Goal: Information Seeking & Learning: Learn about a topic

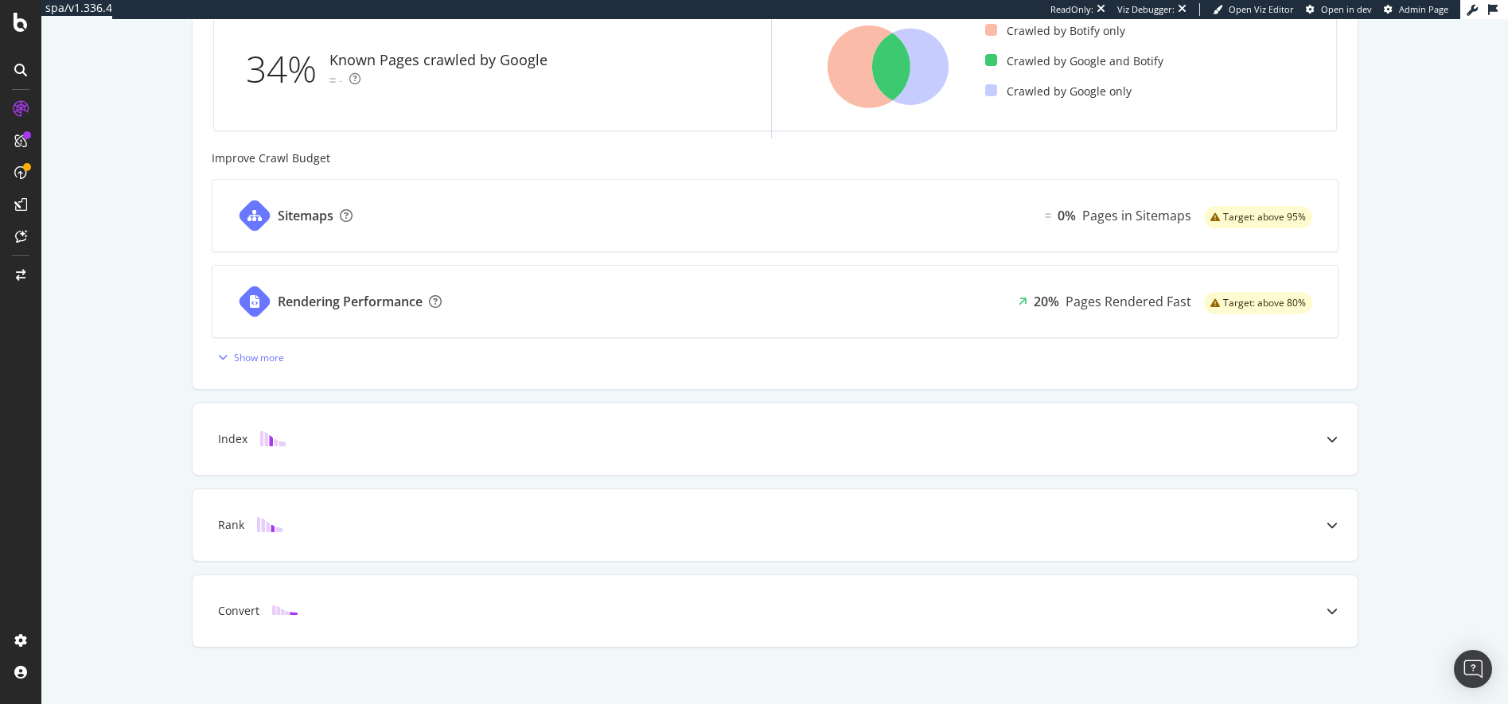
scroll to position [553, 0]
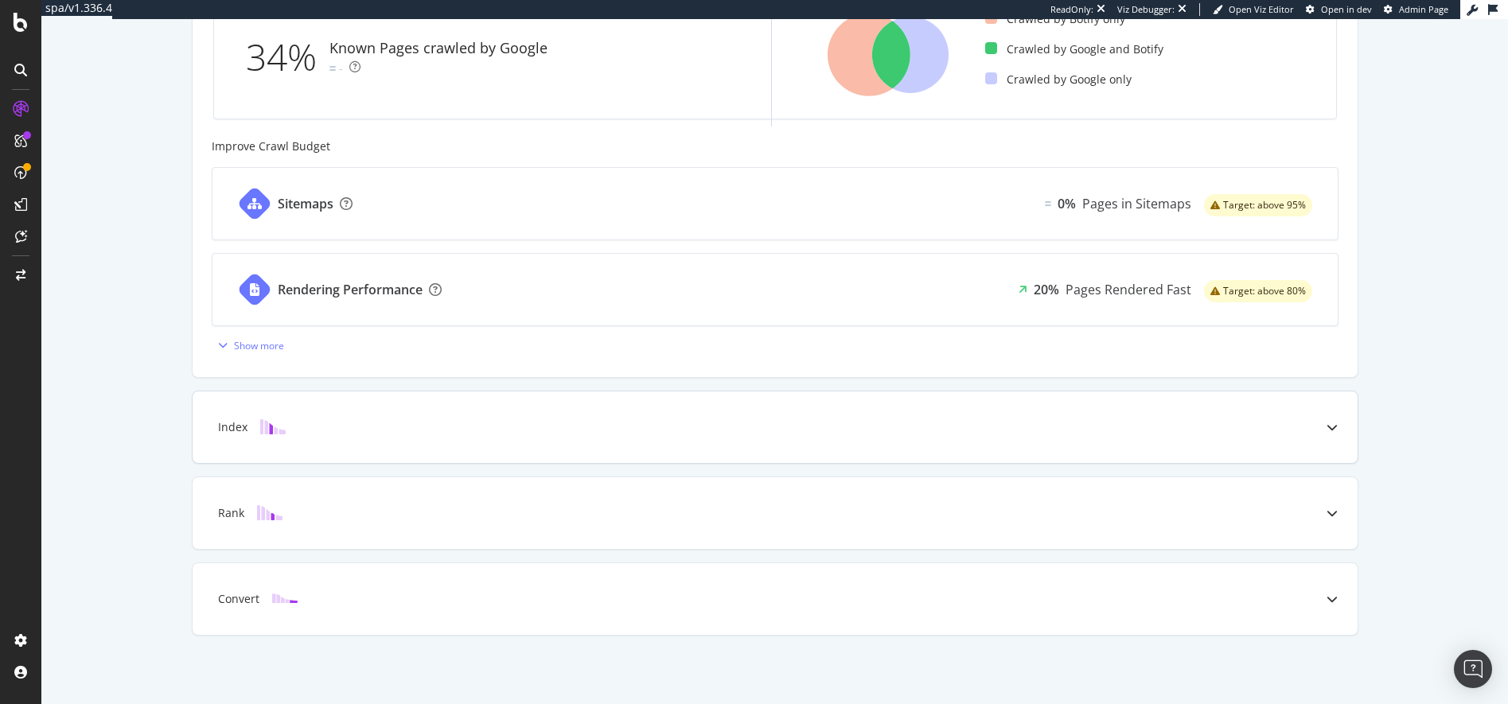
click at [234, 427] on div "Index" at bounding box center [232, 427] width 29 height 16
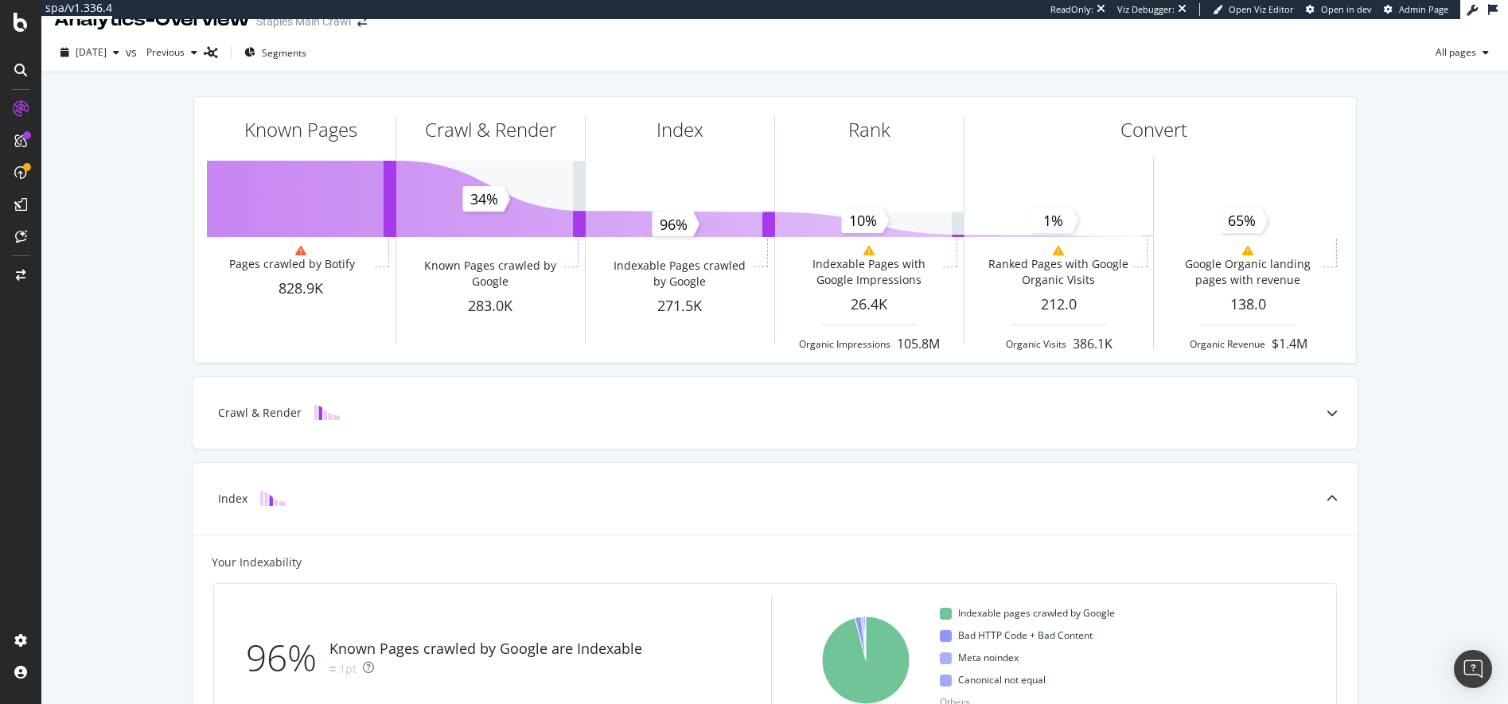
scroll to position [0, 0]
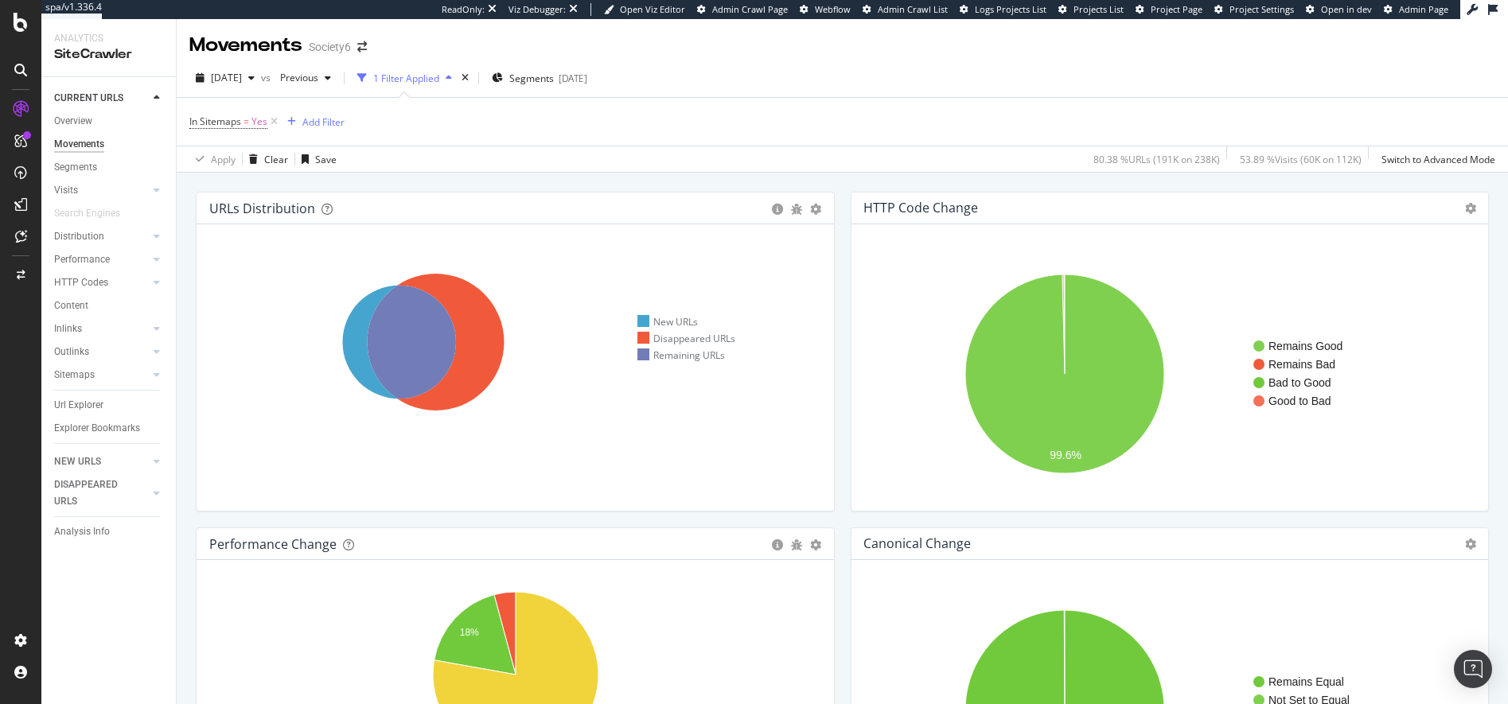
scroll to position [562, 0]
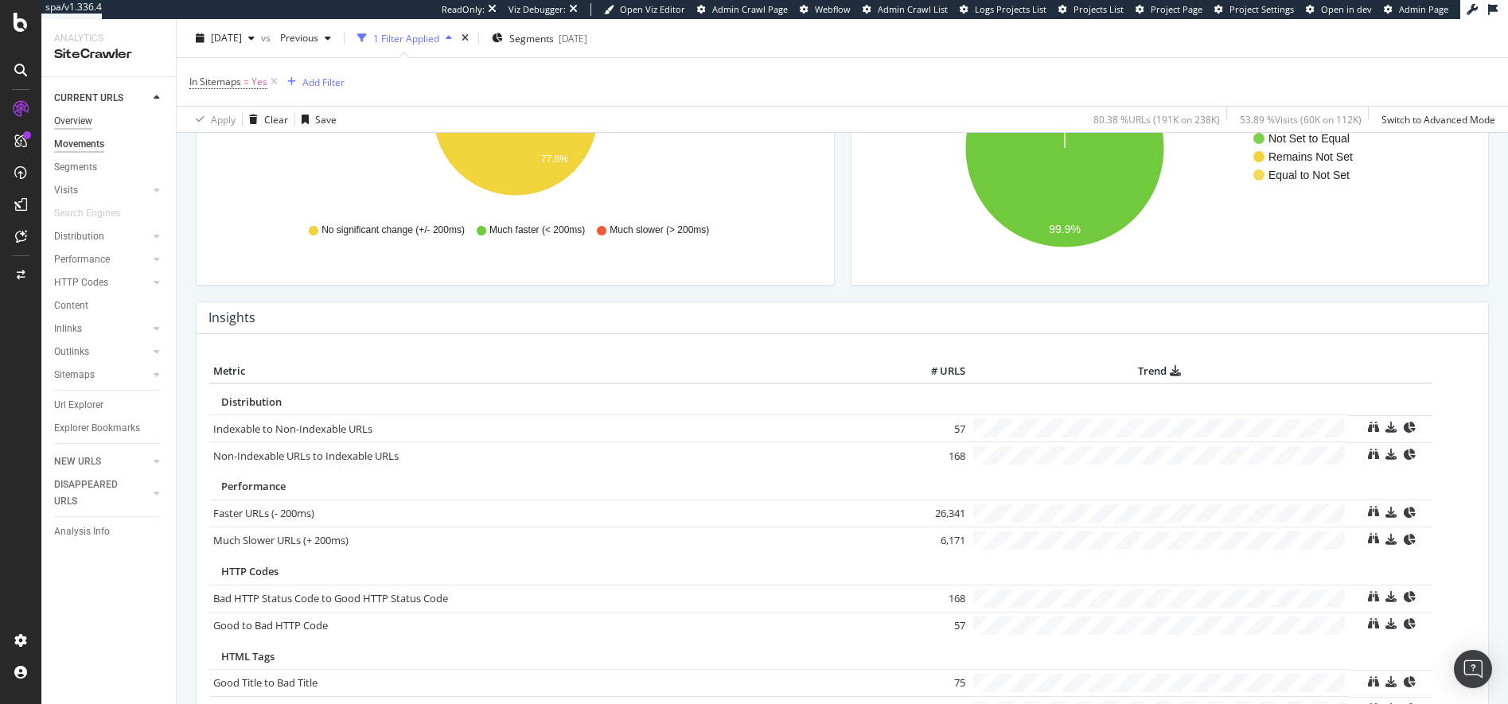
click at [72, 119] on div "Overview" at bounding box center [73, 121] width 38 height 17
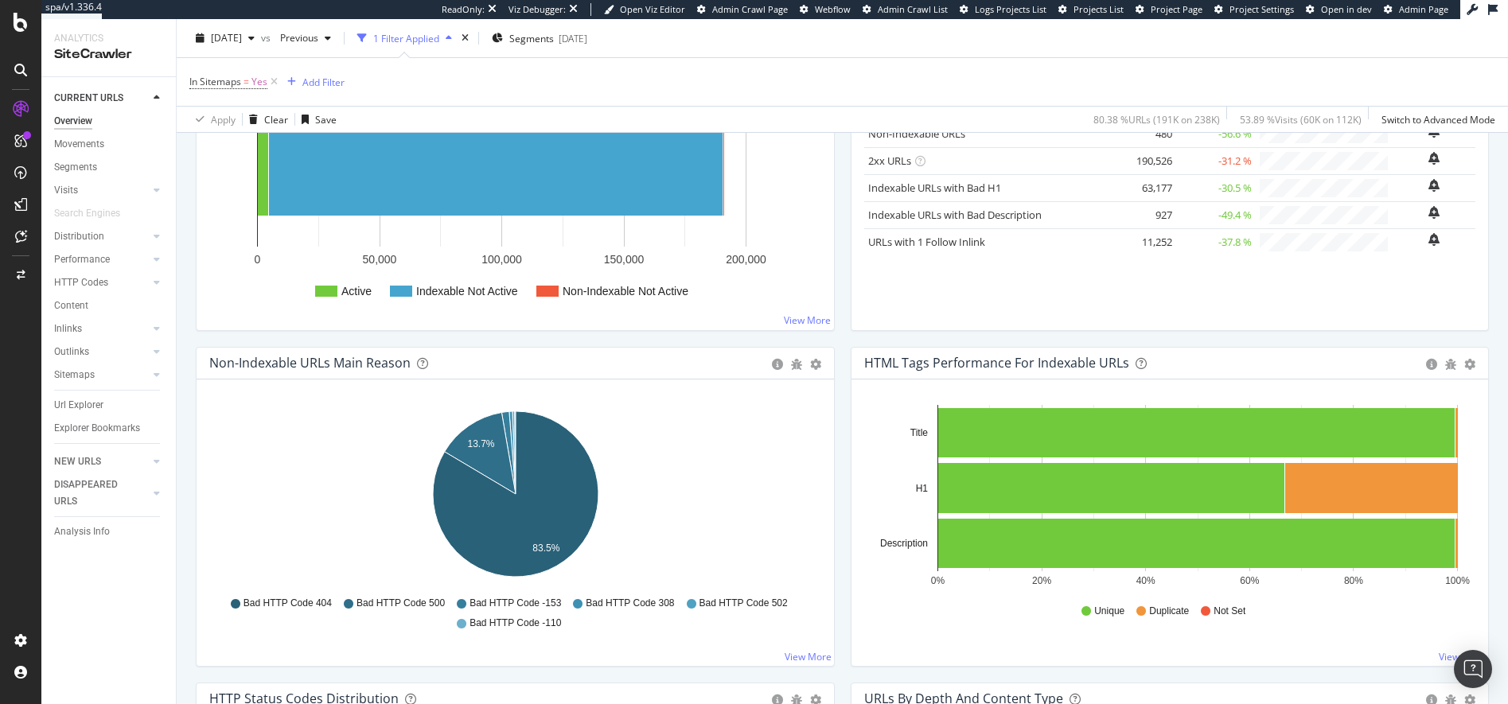
scroll to position [241, 0]
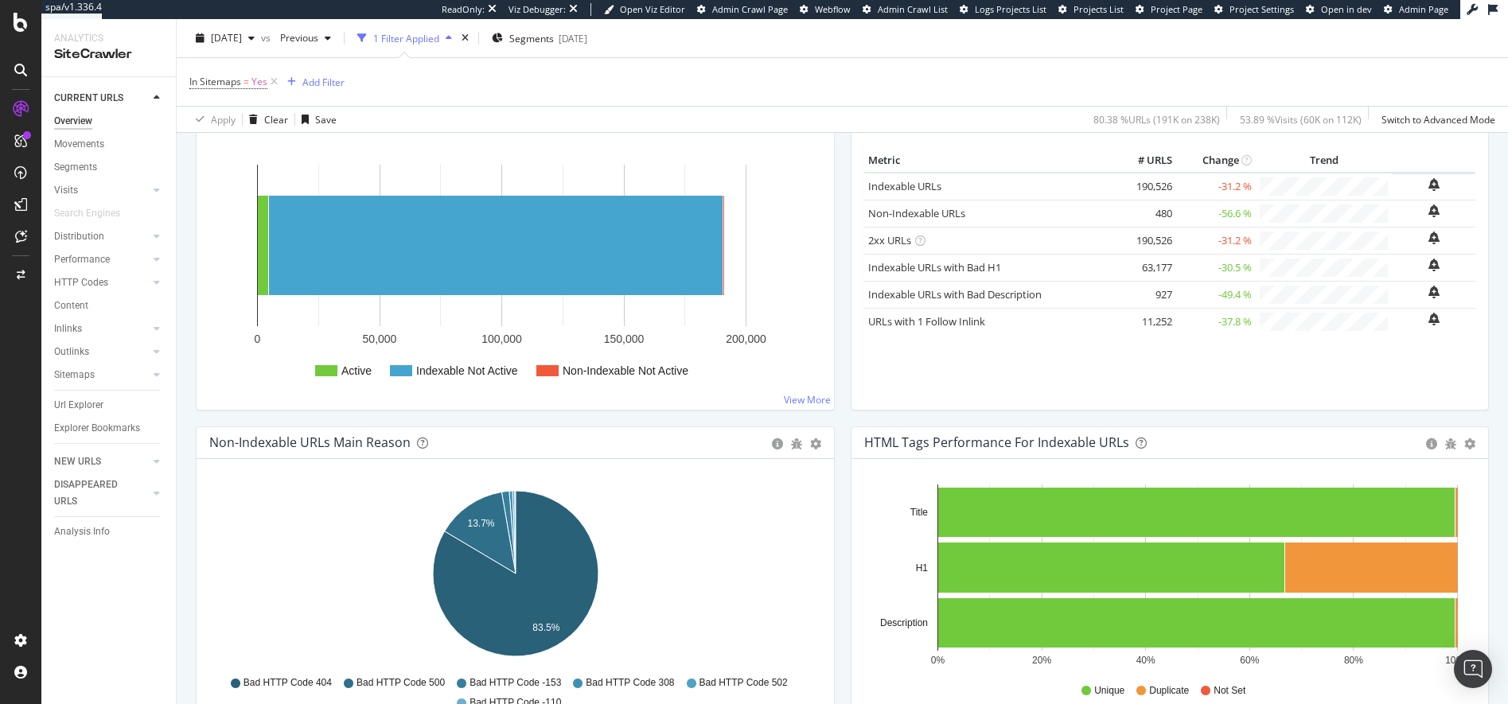
click at [190, 418] on div "Active / Not Active URLs Chart (by Value) Chart (by Percentage) Table Expand Ex…" at bounding box center [515, 259] width 655 height 336
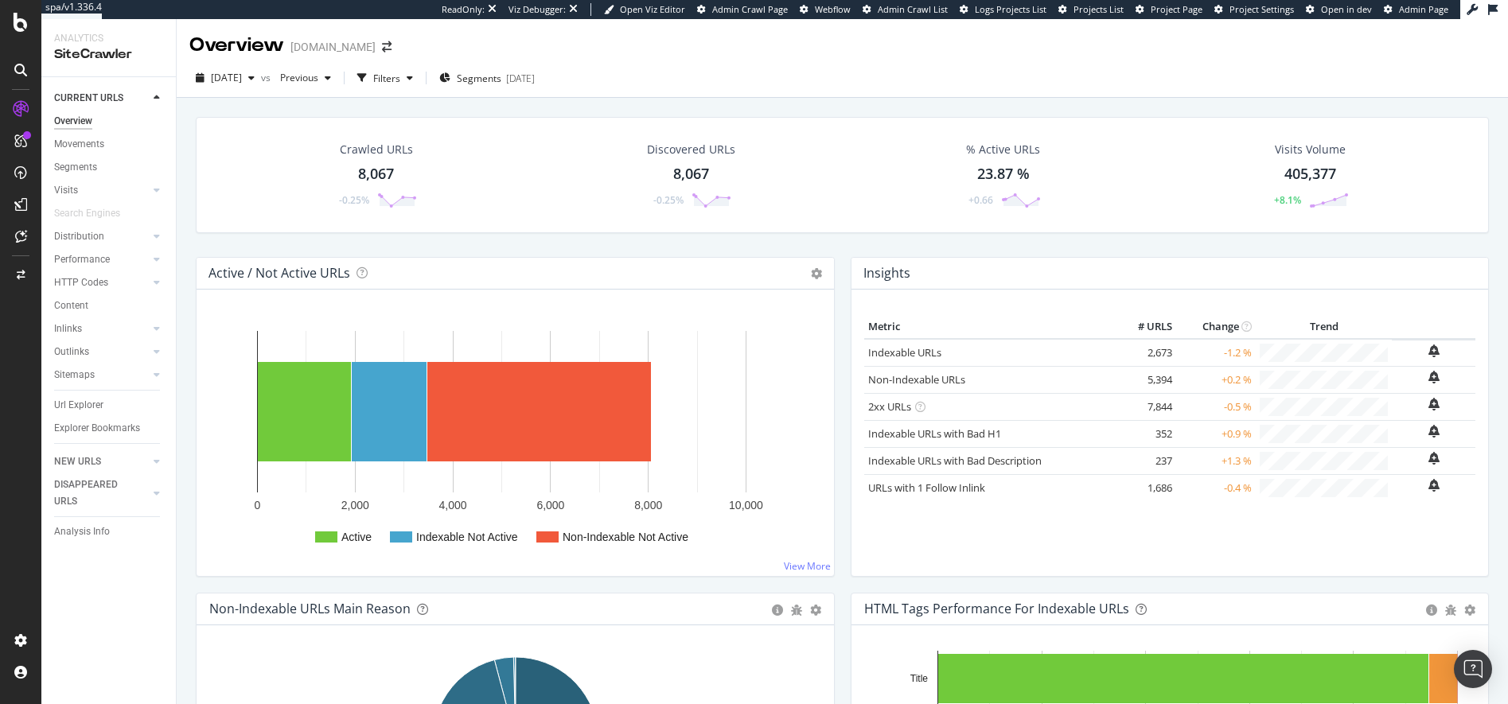
click at [76, 119] on div "Overview" at bounding box center [73, 121] width 38 height 17
click at [84, 245] on div "CustomReports" at bounding box center [98, 246] width 78 height 16
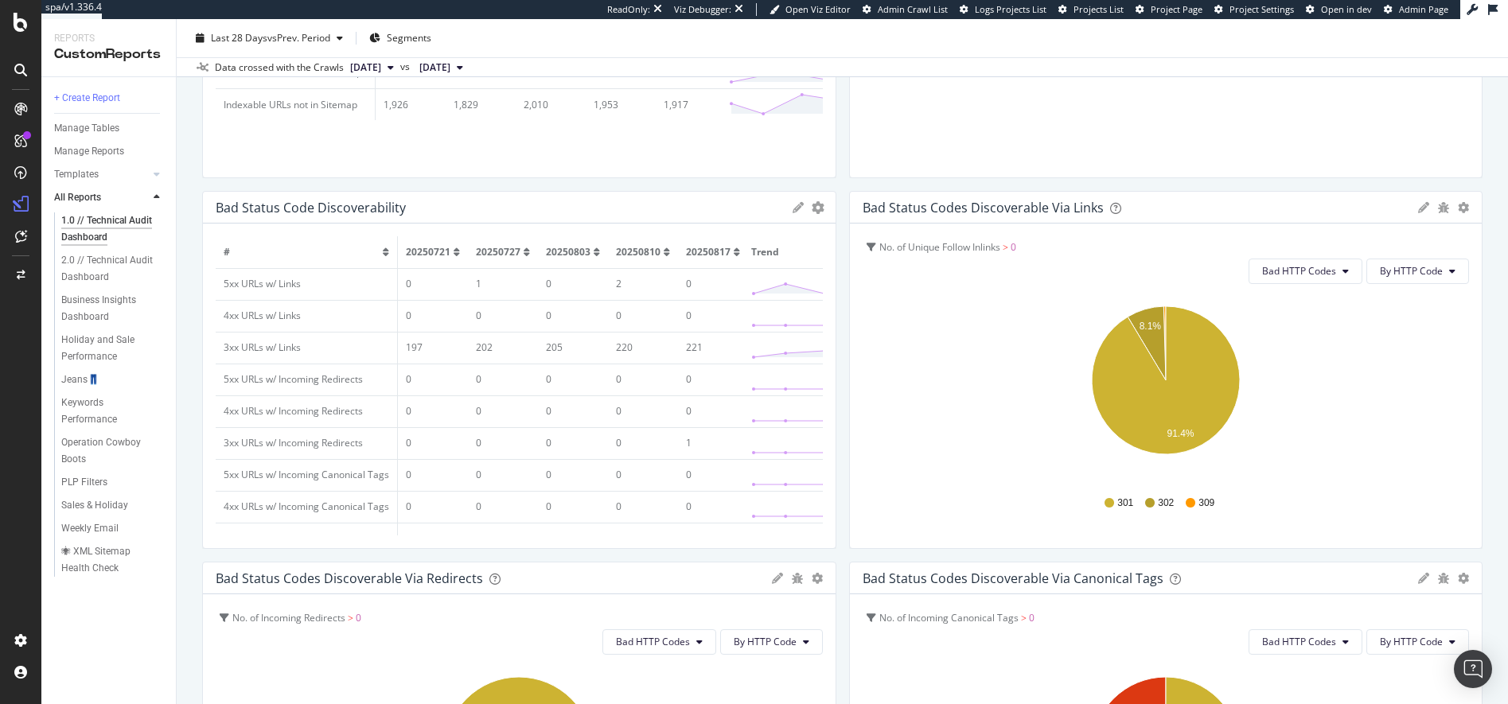
scroll to position [1167, 0]
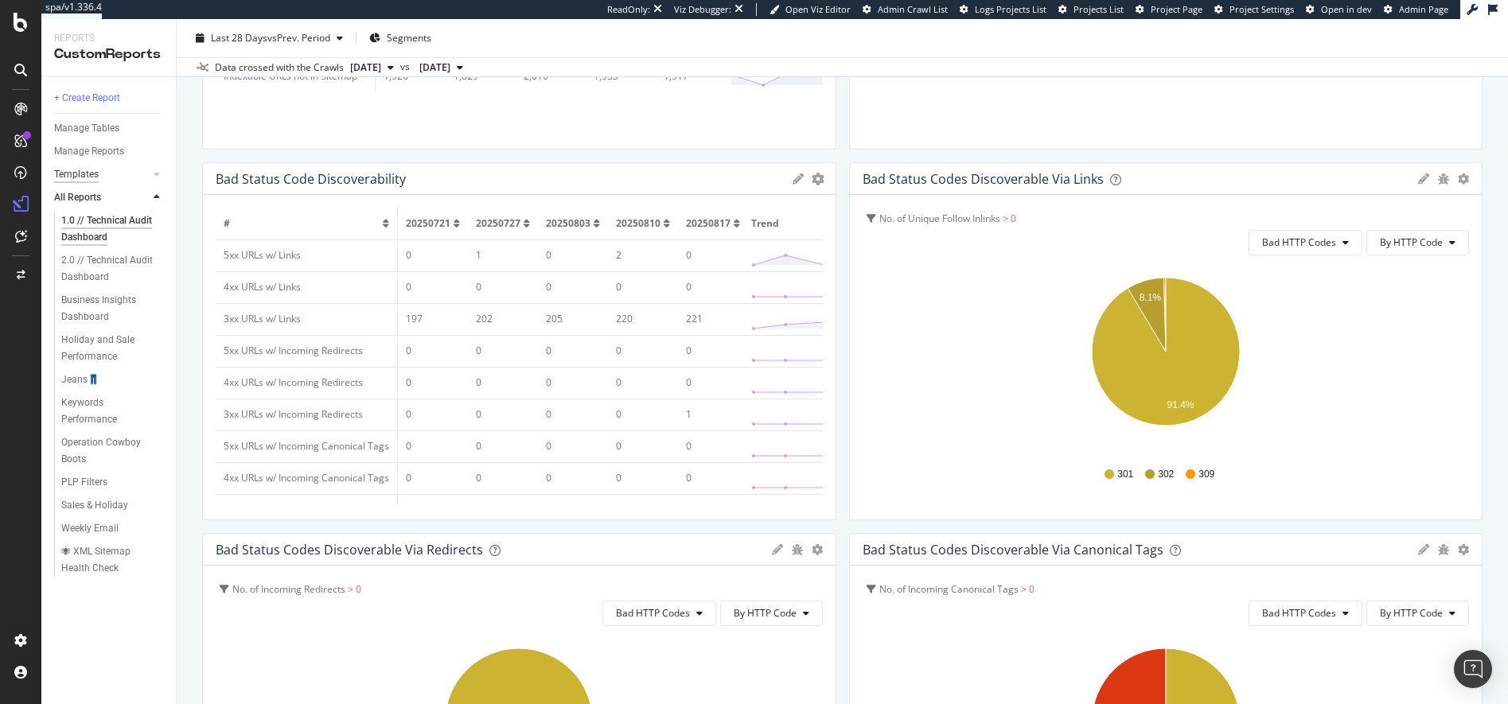
click at [83, 173] on div "Templates" at bounding box center [76, 174] width 45 height 17
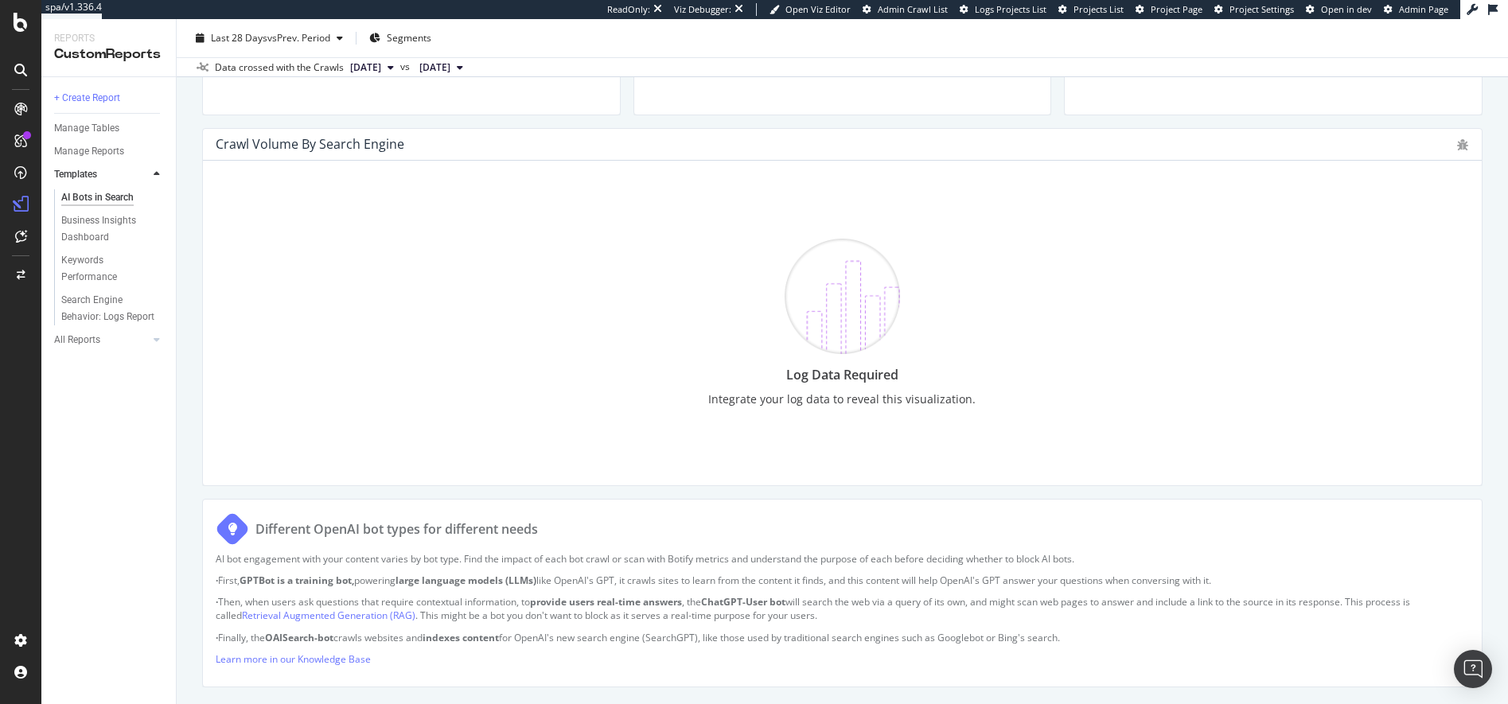
scroll to position [693, 0]
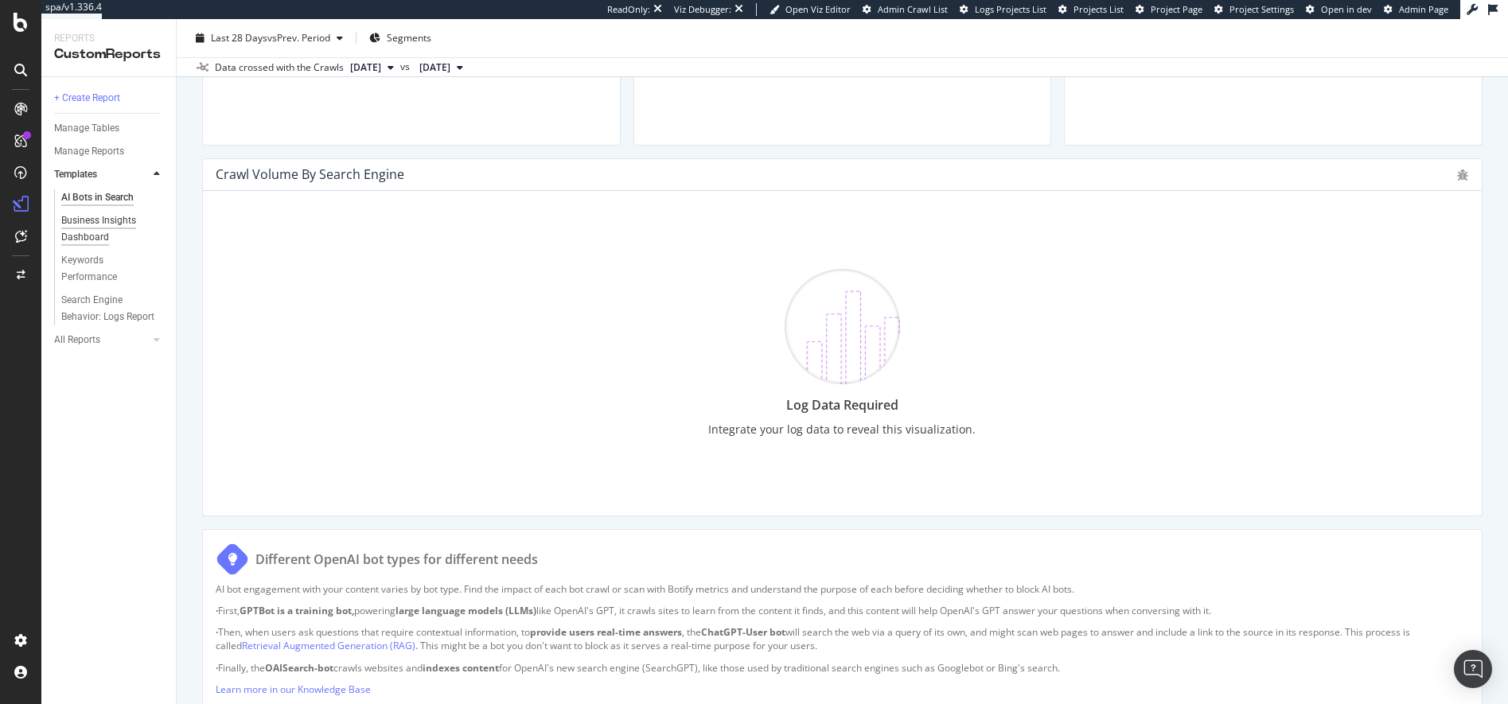
click at [84, 221] on div "Business Insights Dashboard" at bounding box center [107, 228] width 92 height 33
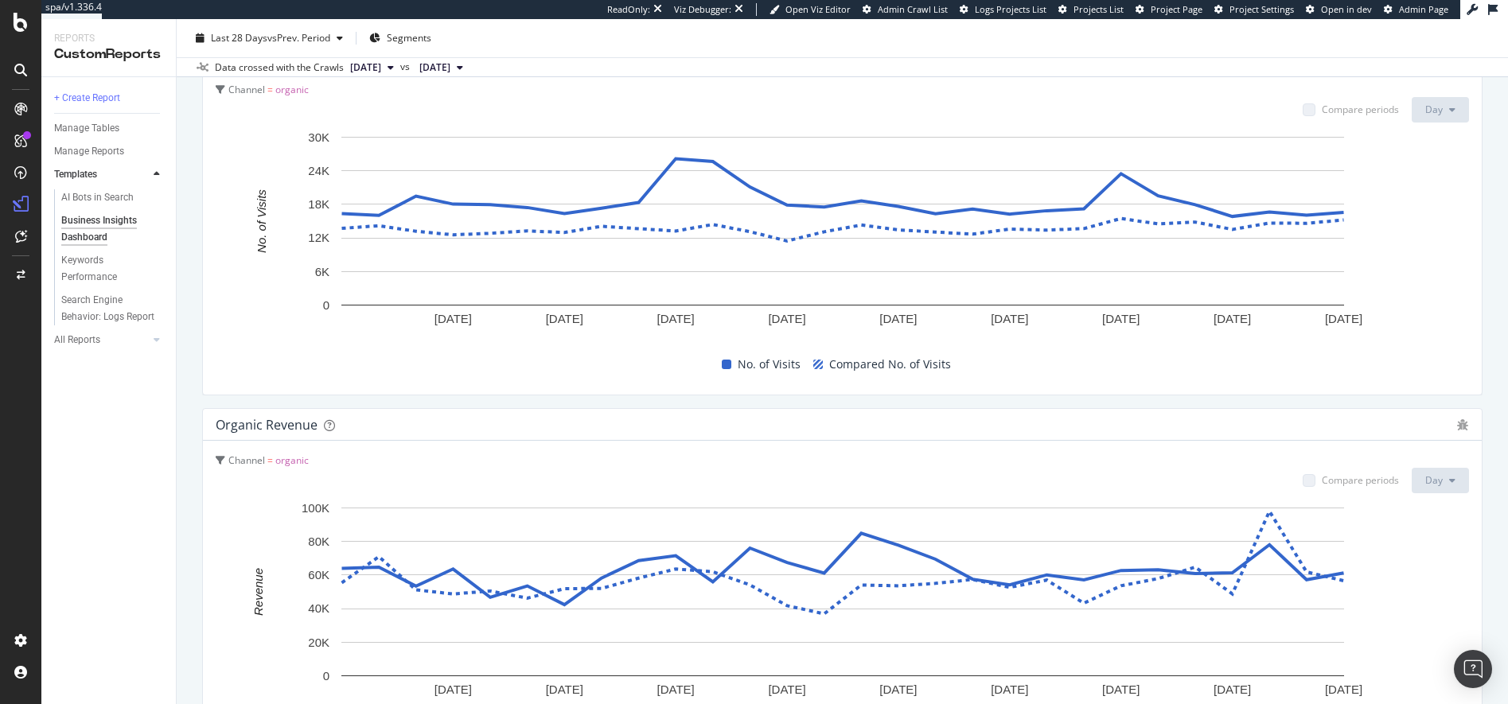
scroll to position [1693, 0]
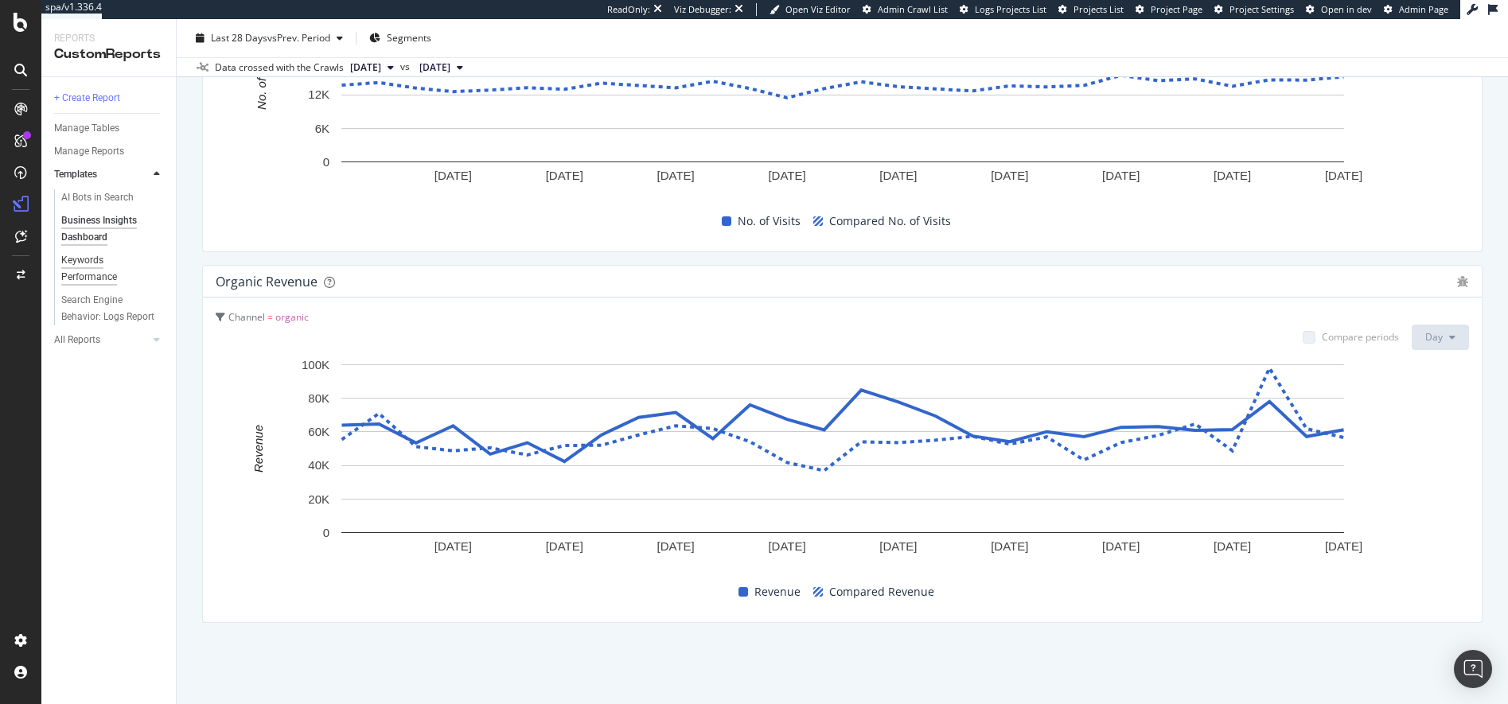
click at [76, 262] on div "Keywords Performance" at bounding box center [105, 268] width 89 height 33
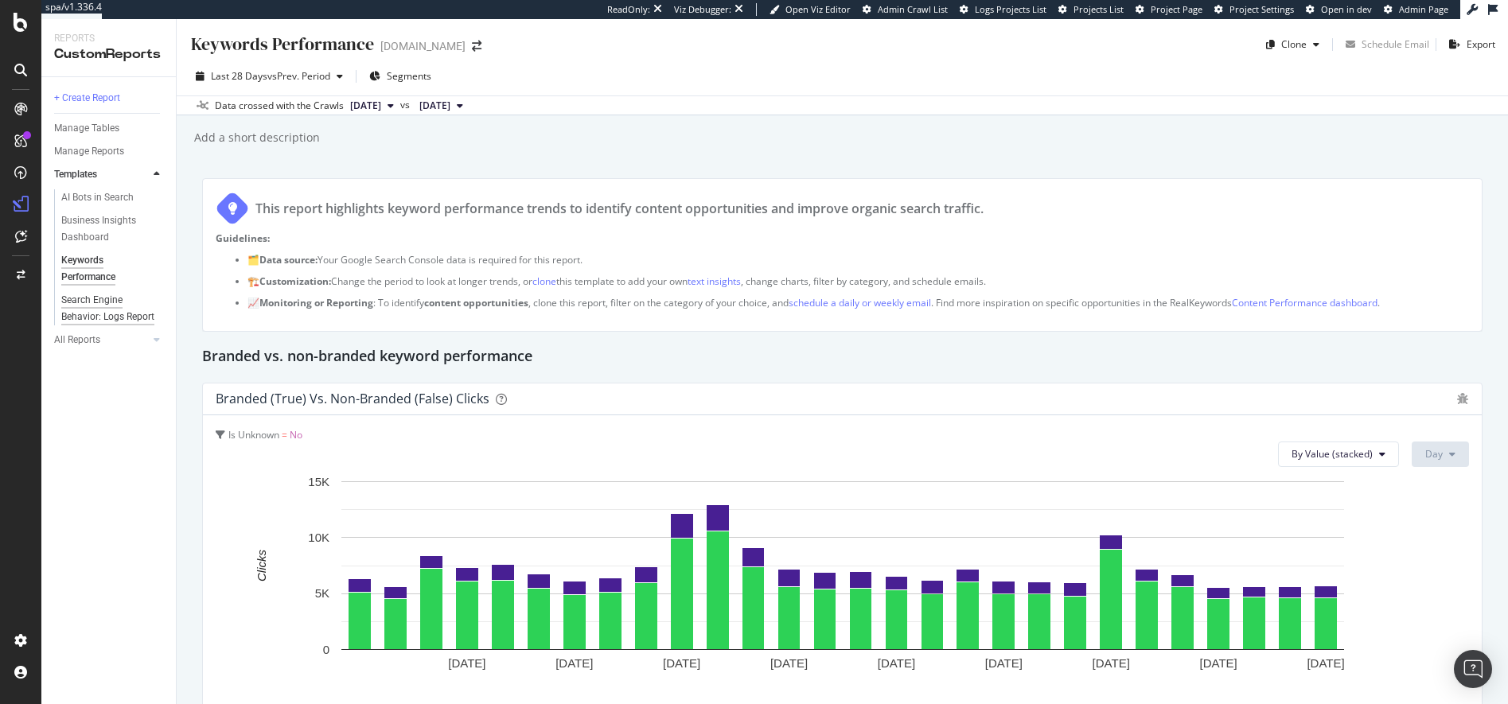
click at [77, 301] on div "Search Engine Behavior: Logs Report" at bounding box center [108, 308] width 94 height 33
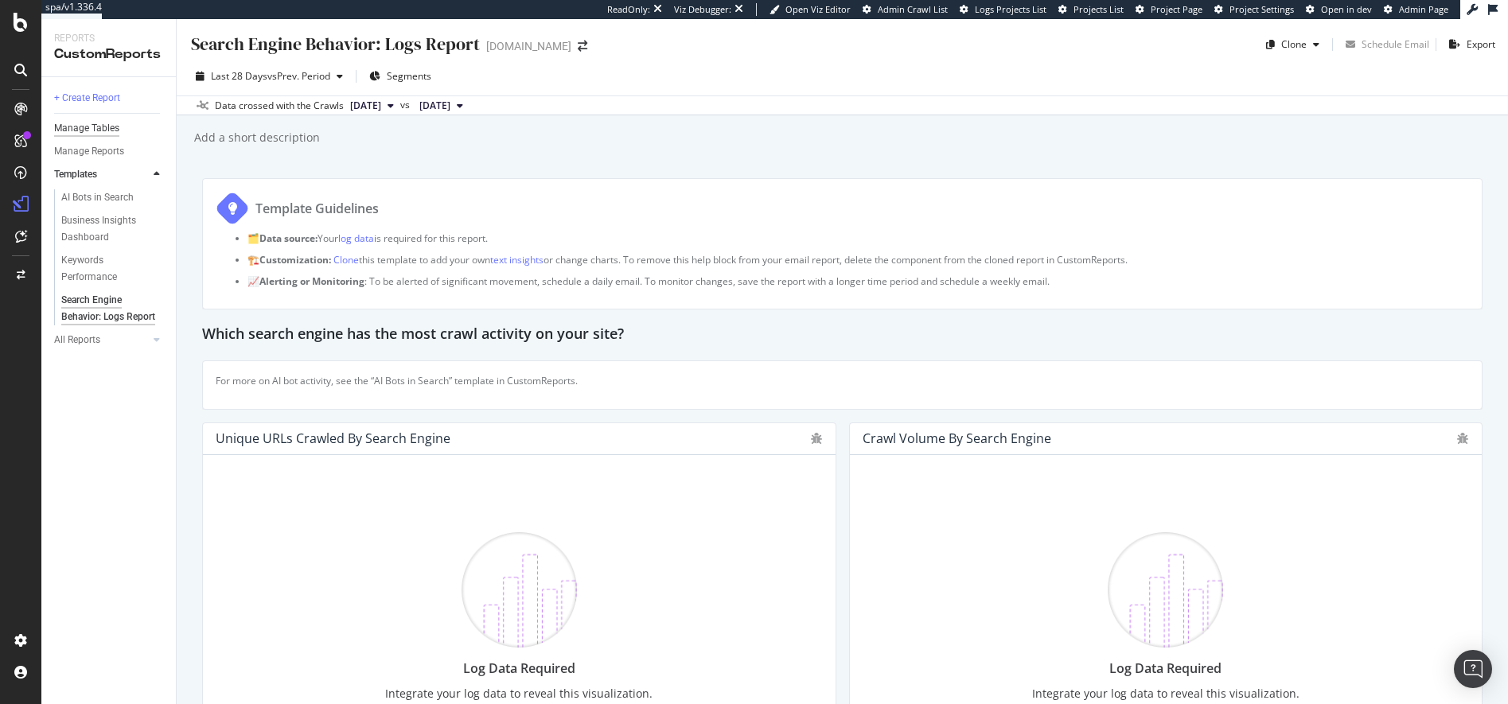
click at [97, 127] on div "Manage Tables" at bounding box center [86, 128] width 65 height 17
